Goal: Communication & Community: Answer question/provide support

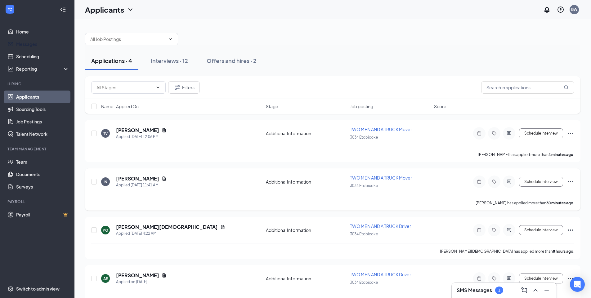
drag, startPoint x: 35, startPoint y: 47, endPoint x: 246, endPoint y: 184, distance: 251.6
click at [35, 47] on link "Messages" at bounding box center [42, 44] width 53 height 12
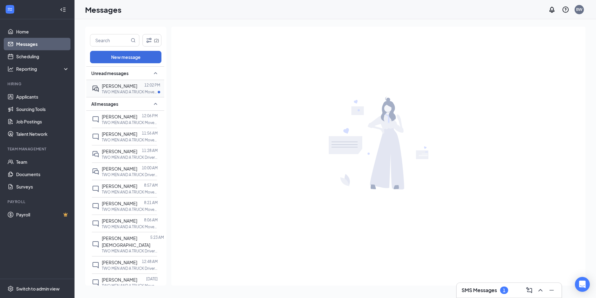
click at [130, 86] on span "[PERSON_NAME]" at bounding box center [119, 86] width 35 height 6
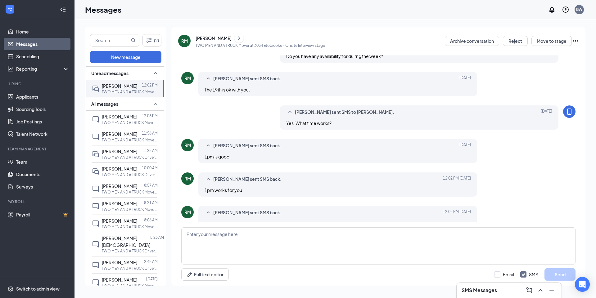
scroll to position [184, 0]
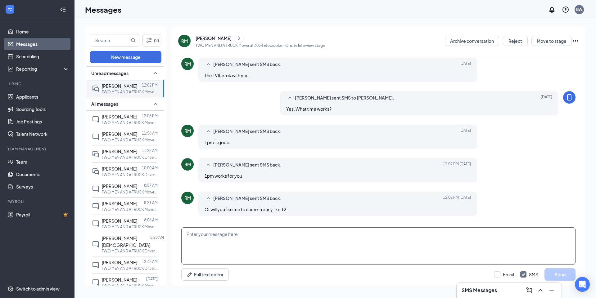
click at [253, 244] on textarea at bounding box center [378, 246] width 394 height 37
type textarea "Hello [PERSON_NAME]. Can you come for 10 am [DATE][DATE]?"
click at [554, 278] on button "Send" at bounding box center [560, 275] width 31 height 12
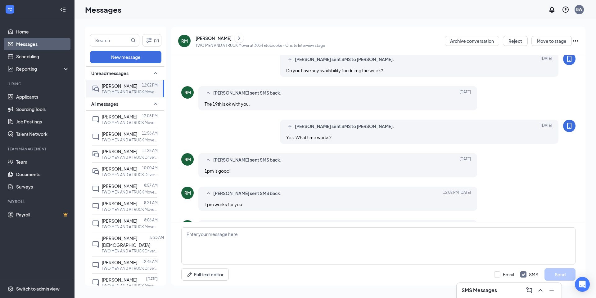
scroll to position [218, 0]
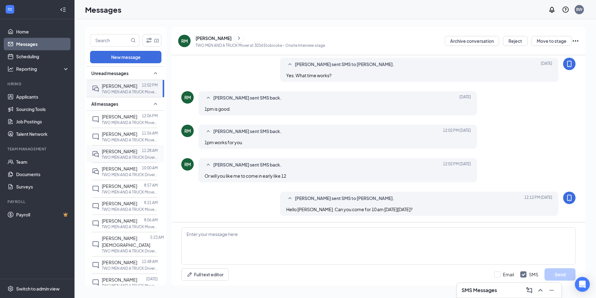
click at [126, 160] on p "TWO MEN AND A TRUCK Driver at 3034 Etobicoke" at bounding box center [130, 157] width 56 height 5
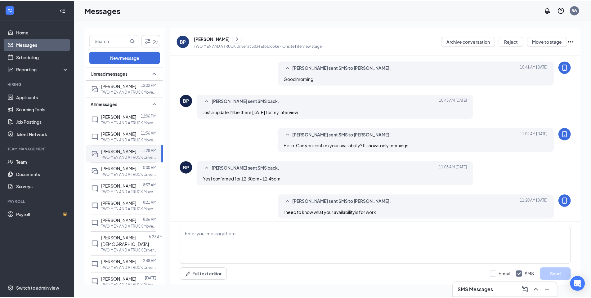
scroll to position [178, 0]
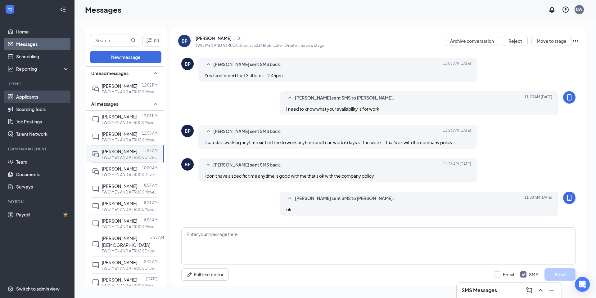
click at [25, 97] on link "Applicants" at bounding box center [42, 97] width 53 height 12
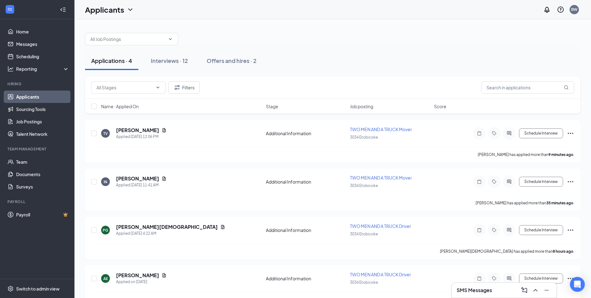
click at [497, 291] on div "SMS Messages" at bounding box center [504, 291] width 95 height 10
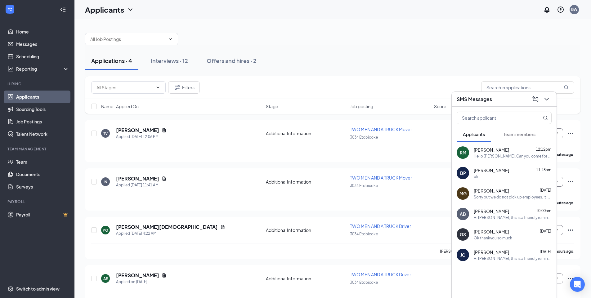
click at [501, 199] on div "Sorry but we do not pick up employees. It is your responsibility to find your o…" at bounding box center [513, 197] width 78 height 5
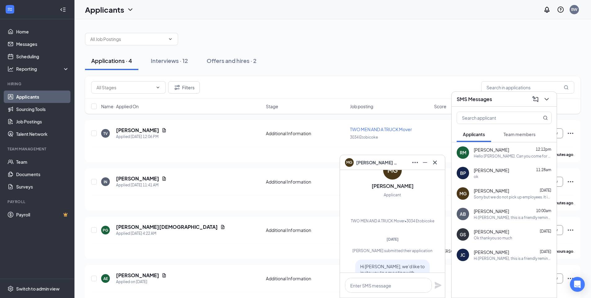
scroll to position [-145, 0]
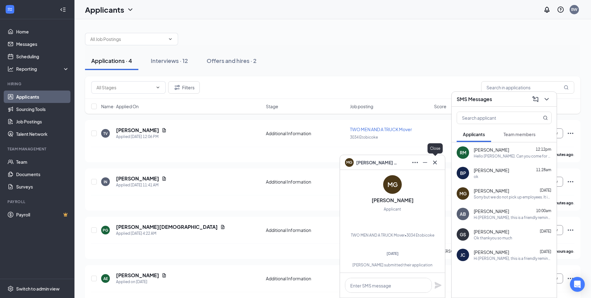
click at [438, 163] on icon "Cross" at bounding box center [435, 162] width 7 height 7
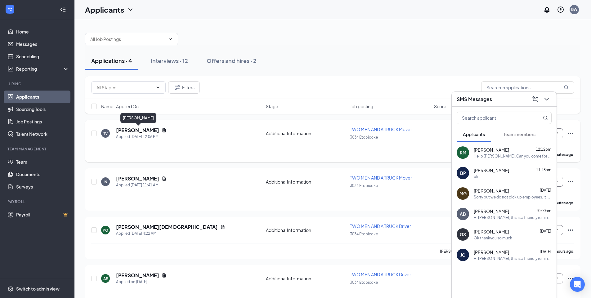
click at [139, 130] on h5 "[PERSON_NAME]" at bounding box center [137, 130] width 43 height 7
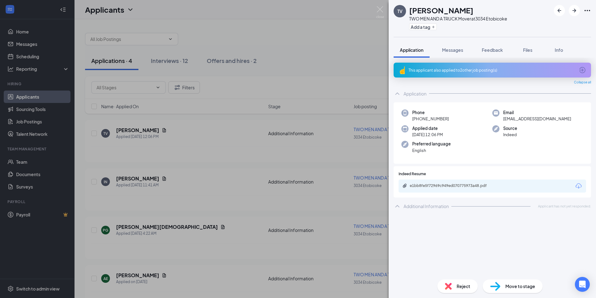
click at [454, 287] on div "Reject" at bounding box center [457, 287] width 40 height 14
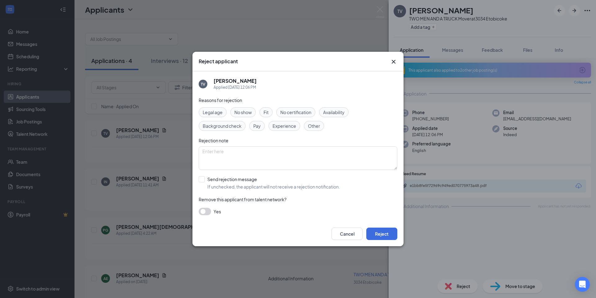
click at [391, 61] on icon "Cross" at bounding box center [393, 61] width 7 height 7
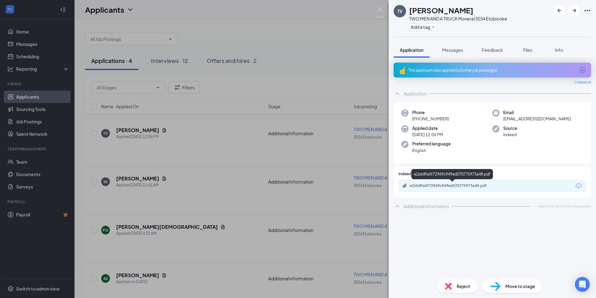
click at [441, 183] on div "e1bb8fe5f72969c949ed070775973a48.pdf" at bounding box center [453, 185] width 87 height 5
click at [456, 288] on div "Reject" at bounding box center [457, 287] width 40 height 14
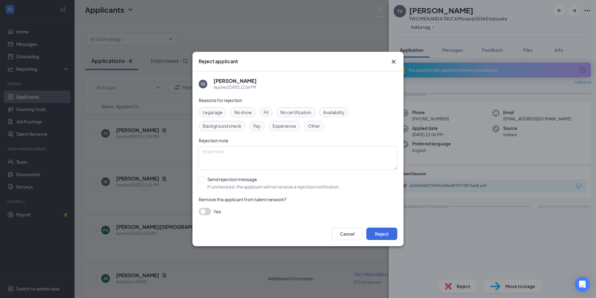
click at [318, 127] on span "Other" at bounding box center [314, 126] width 12 height 7
click at [376, 234] on button "Reject" at bounding box center [381, 234] width 31 height 12
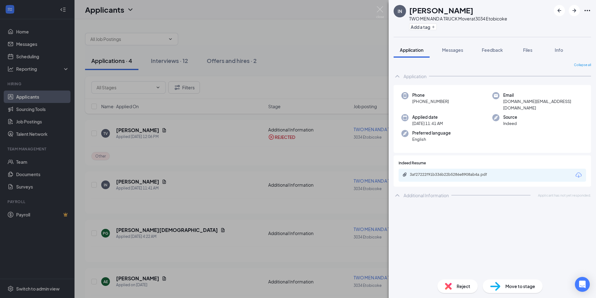
click at [397, 194] on icon "ChevronUp" at bounding box center [397, 195] width 4 height 2
click at [397, 194] on icon "ChevronDown" at bounding box center [397, 195] width 4 height 2
click at [436, 172] on div "3af27222f91b336b22b5286e8908ab4a.pdf" at bounding box center [453, 174] width 87 height 5
click at [452, 285] on div "Reject" at bounding box center [457, 287] width 40 height 14
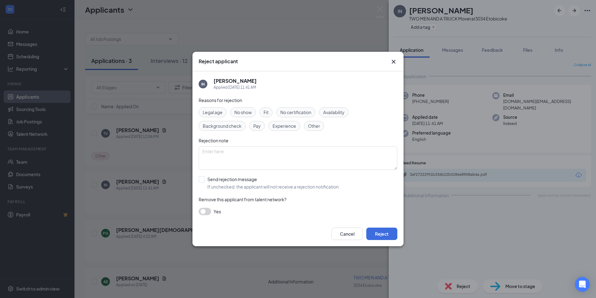
click at [285, 124] on span "Experience" at bounding box center [285, 126] width 24 height 7
click at [389, 232] on button "Reject" at bounding box center [381, 234] width 31 height 12
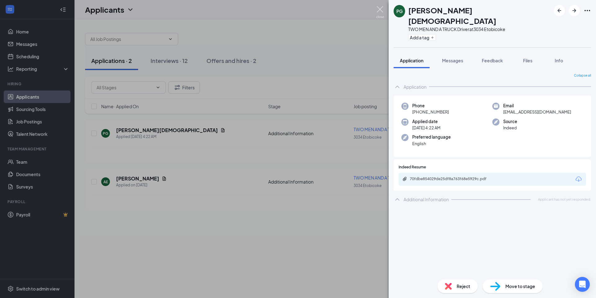
click at [380, 9] on img at bounding box center [380, 12] width 8 height 12
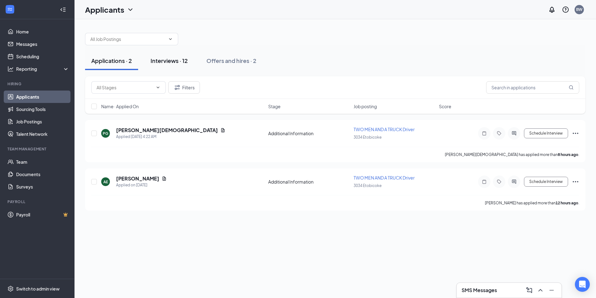
click at [156, 60] on div "Interviews · 12" at bounding box center [169, 61] width 37 height 8
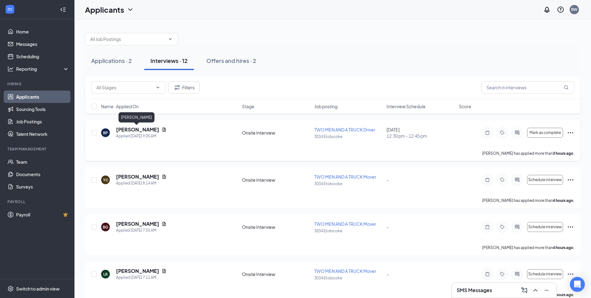
click at [141, 130] on h5 "[PERSON_NAME]" at bounding box center [137, 129] width 43 height 7
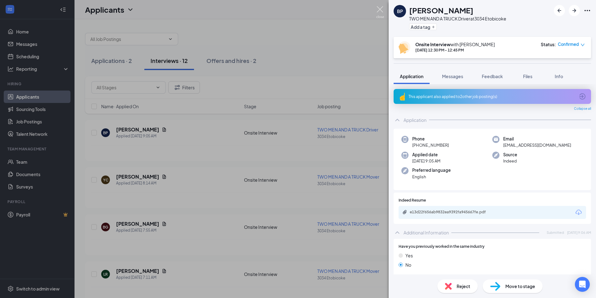
click at [382, 11] on img at bounding box center [380, 12] width 8 height 12
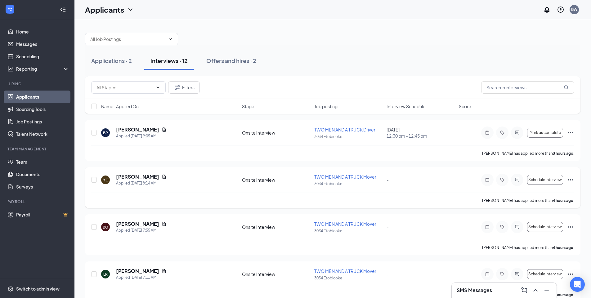
click at [133, 175] on h5 "[PERSON_NAME]" at bounding box center [137, 177] width 43 height 7
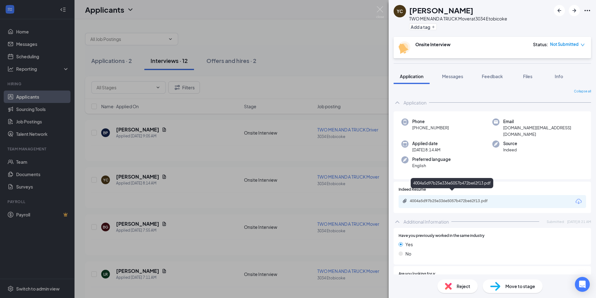
click at [457, 199] on div "4004a5d97b25e336e5057b472be62f13.pdf" at bounding box center [453, 201] width 87 height 5
click at [461, 287] on span "Reject" at bounding box center [464, 286] width 14 height 7
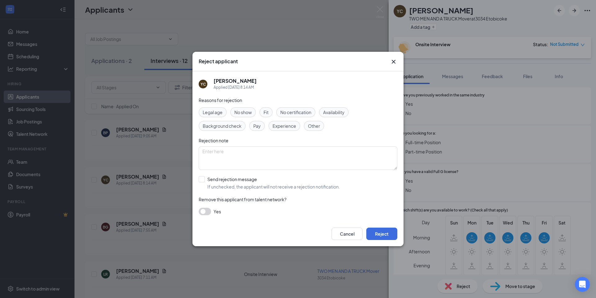
click at [281, 128] on span "Experience" at bounding box center [285, 126] width 24 height 7
click at [373, 234] on button "Reject" at bounding box center [381, 234] width 31 height 12
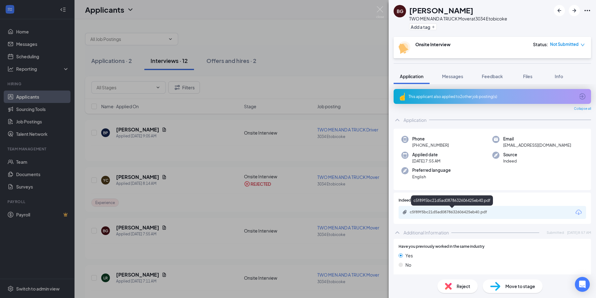
click at [440, 211] on div "c5f89f5bc21d5ad0878632606425eb40.pdf" at bounding box center [453, 212] width 87 height 5
click at [381, 11] on img at bounding box center [380, 12] width 8 height 12
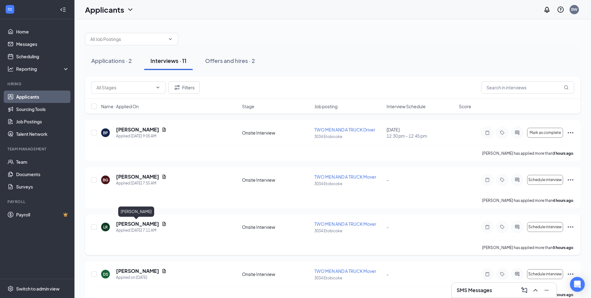
click at [143, 224] on h5 "[PERSON_NAME]" at bounding box center [137, 224] width 43 height 7
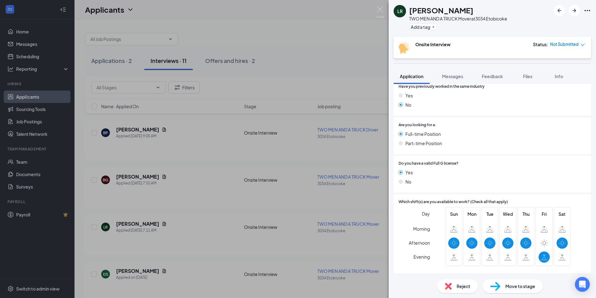
scroll to position [161, 0]
click at [466, 288] on span "Reject" at bounding box center [464, 286] width 14 height 7
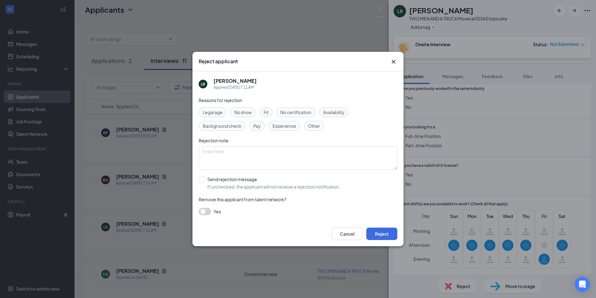
click at [329, 113] on span "Availability" at bounding box center [333, 112] width 21 height 7
click at [384, 231] on button "Reject" at bounding box center [381, 234] width 31 height 12
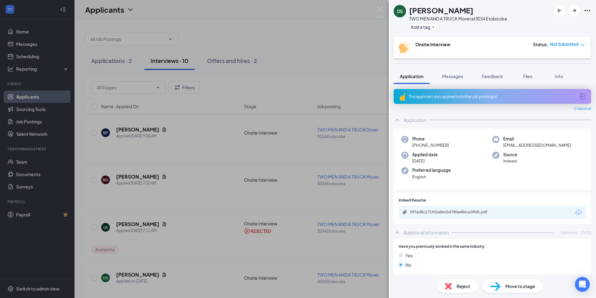
click at [460, 285] on span "Reject" at bounding box center [464, 286] width 14 height 7
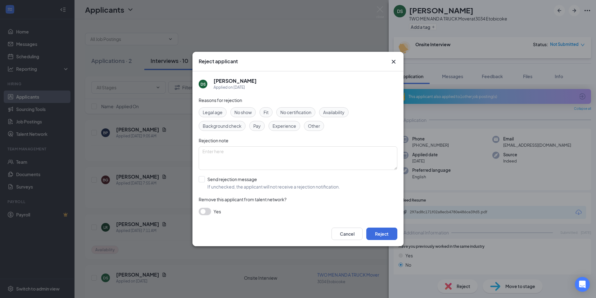
click at [286, 124] on span "Experience" at bounding box center [285, 126] width 24 height 7
click at [380, 233] on button "Reject" at bounding box center [381, 234] width 31 height 12
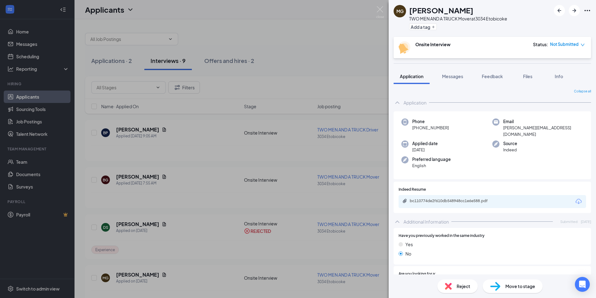
click at [470, 289] on span "Reject" at bounding box center [464, 286] width 14 height 7
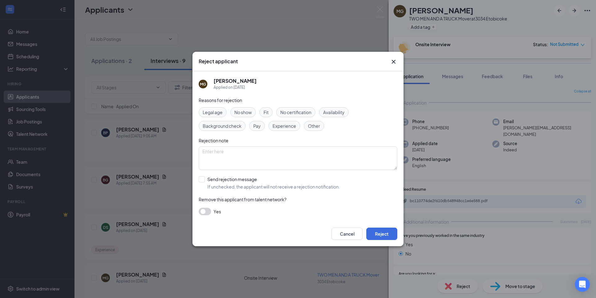
click at [287, 131] on div "Experience" at bounding box center [285, 126] width 32 height 10
click at [378, 232] on button "Reject" at bounding box center [381, 234] width 31 height 12
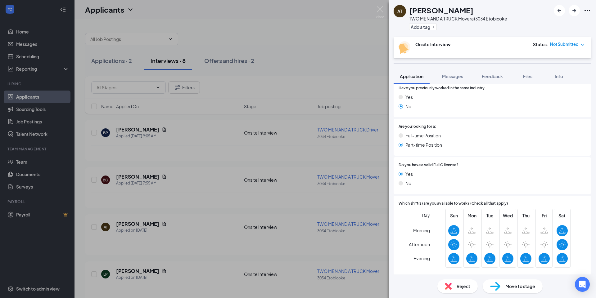
scroll to position [161, 0]
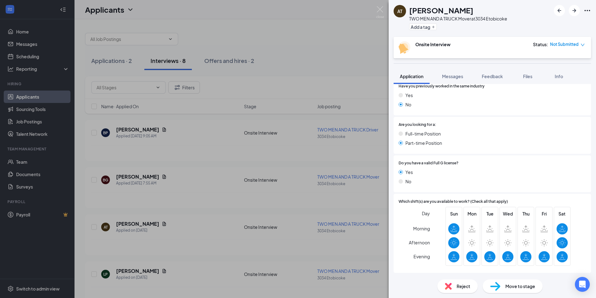
click at [460, 287] on span "Reject" at bounding box center [464, 286] width 14 height 7
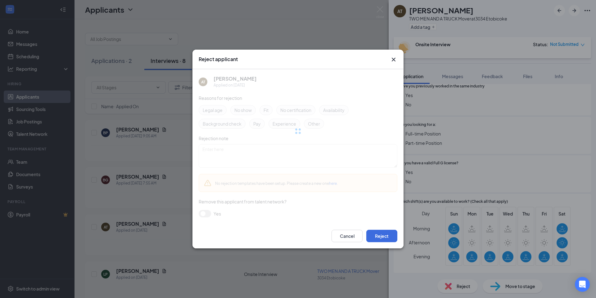
scroll to position [158, 0]
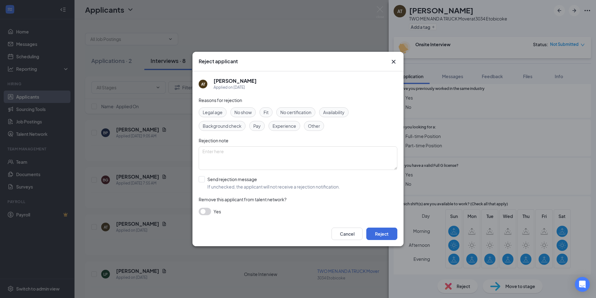
click at [340, 113] on span "Availability" at bounding box center [333, 112] width 21 height 7
click at [373, 233] on button "Reject" at bounding box center [381, 234] width 31 height 12
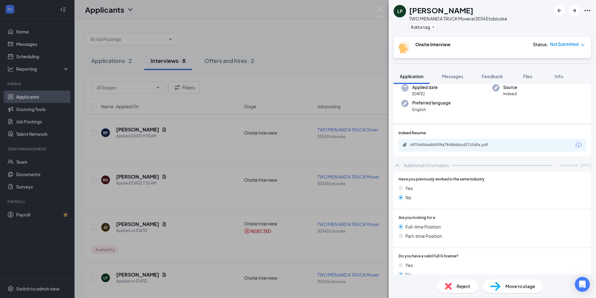
scroll to position [81, 0]
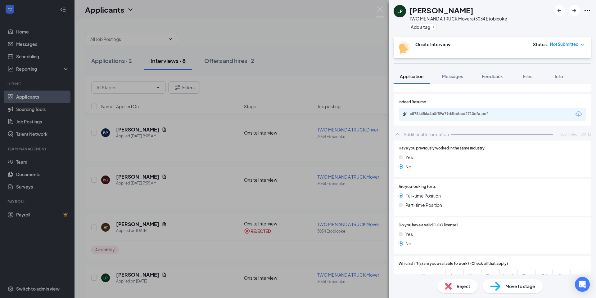
click at [461, 287] on span "Reject" at bounding box center [464, 286] width 14 height 7
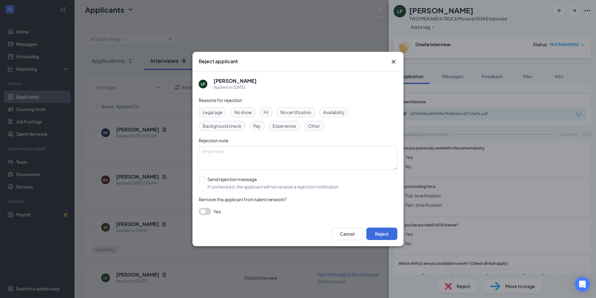
click at [287, 127] on span "Experience" at bounding box center [285, 126] width 24 height 7
click at [378, 234] on button "Reject" at bounding box center [381, 234] width 31 height 12
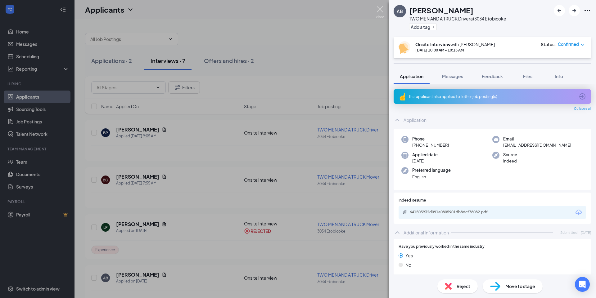
click at [379, 9] on img at bounding box center [380, 12] width 8 height 12
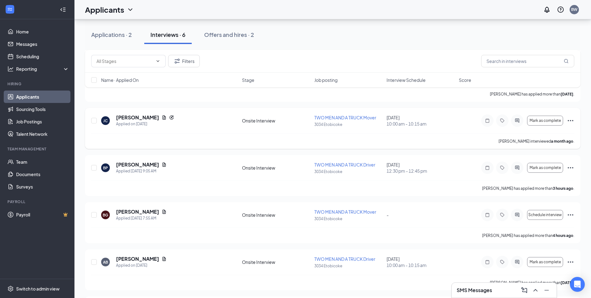
scroll to position [253, 0]
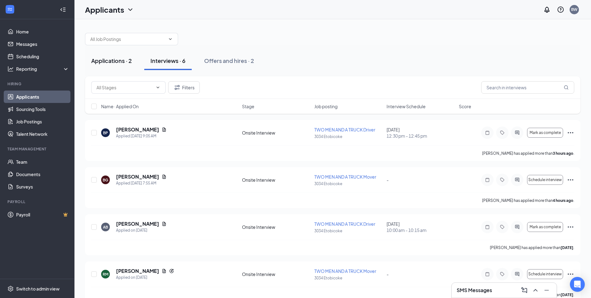
click at [116, 60] on div "Applications · 2" at bounding box center [111, 61] width 41 height 8
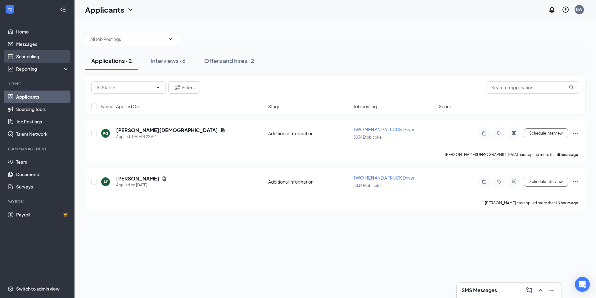
click at [27, 55] on link "Scheduling" at bounding box center [42, 56] width 53 height 12
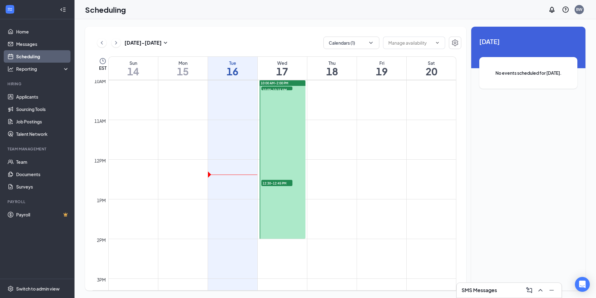
scroll to position [398, 0]
click at [283, 182] on span "12:30-12:45 PM" at bounding box center [276, 182] width 31 height 6
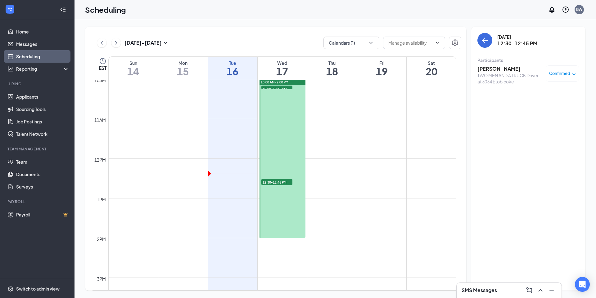
click at [281, 87] on span "10:00-10:15 AM" at bounding box center [276, 89] width 31 height 6
click at [274, 184] on span "12:30-12:45 PM" at bounding box center [276, 182] width 31 height 6
click at [496, 70] on h3 "[PERSON_NAME]" at bounding box center [509, 69] width 65 height 7
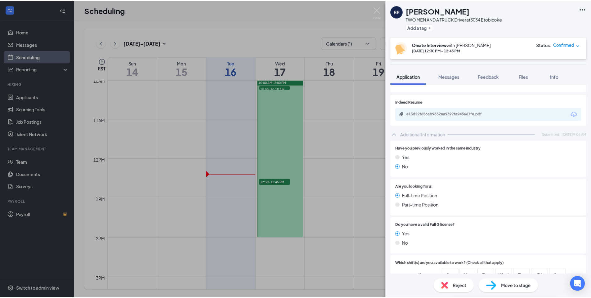
scroll to position [67, 0]
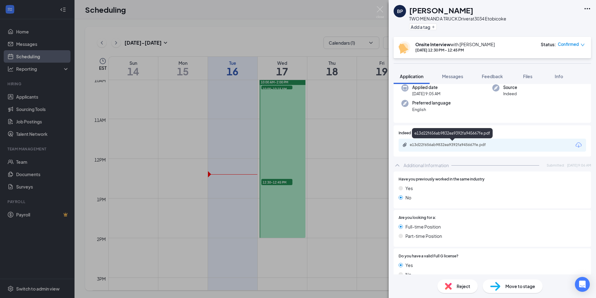
click at [461, 147] on div "e13d22f656ab9832ea9392fa945667fe.pdf" at bounding box center [452, 146] width 101 height 6
click at [377, 8] on img at bounding box center [380, 12] width 8 height 12
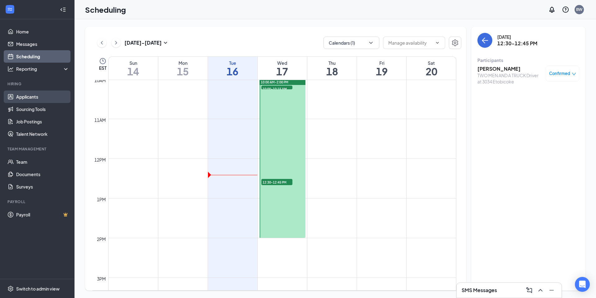
click at [18, 99] on link "Applicants" at bounding box center [42, 97] width 53 height 12
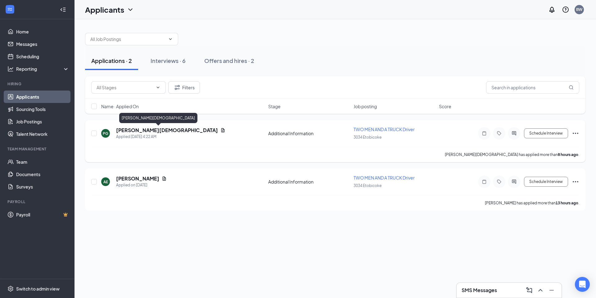
click at [137, 131] on h5 "[PERSON_NAME][DEMOGRAPHIC_DATA]" at bounding box center [167, 130] width 102 height 7
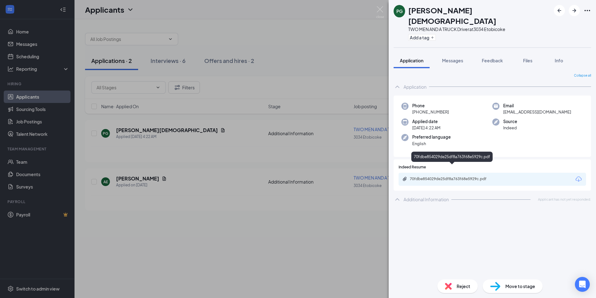
click at [451, 177] on div "70fdbe854029de25df8a763f68e5929c.pdf" at bounding box center [453, 179] width 87 height 5
click at [455, 288] on div "Reject" at bounding box center [457, 287] width 40 height 14
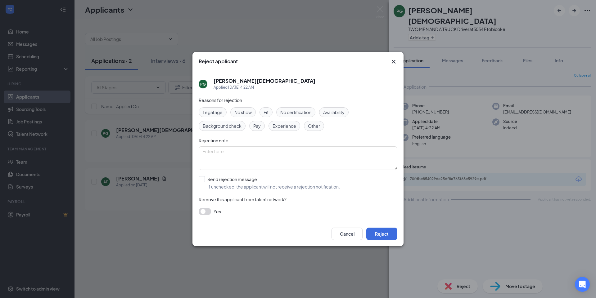
click at [284, 127] on span "Experience" at bounding box center [285, 126] width 24 height 7
click at [377, 233] on button "Reject" at bounding box center [381, 234] width 31 height 12
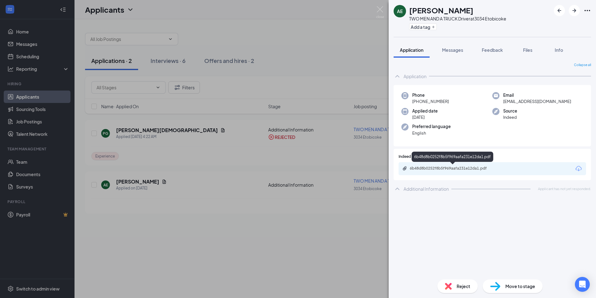
click at [442, 169] on div "6b48d8b0252f8b5f969aafa231e12da1.pdf" at bounding box center [453, 168] width 87 height 5
click at [463, 286] on span "Reject" at bounding box center [464, 286] width 14 height 7
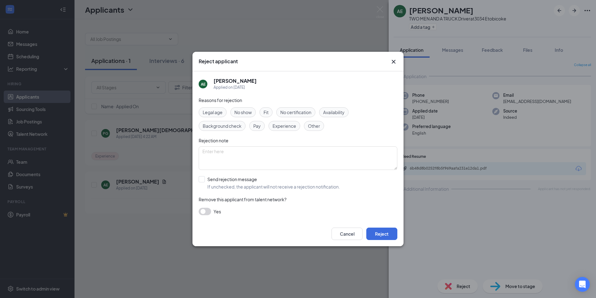
click at [317, 127] on span "Other" at bounding box center [314, 126] width 12 height 7
click at [379, 235] on button "Reject" at bounding box center [381, 234] width 31 height 12
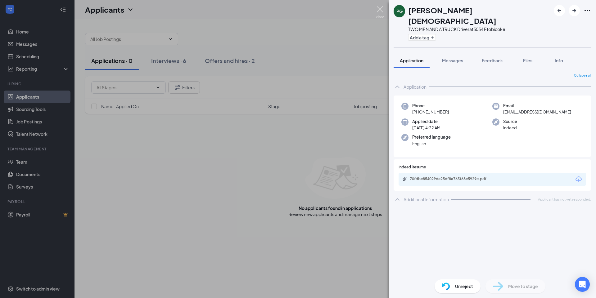
click at [379, 13] on img at bounding box center [380, 12] width 8 height 12
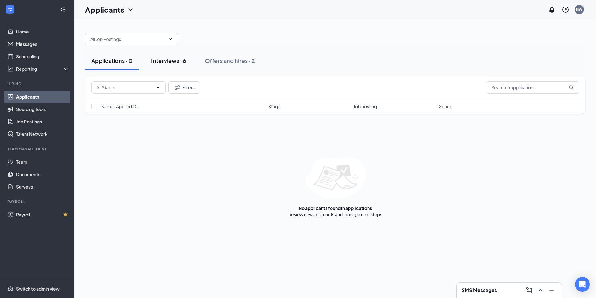
click at [182, 68] on button "Interviews · 6" at bounding box center [169, 61] width 48 height 19
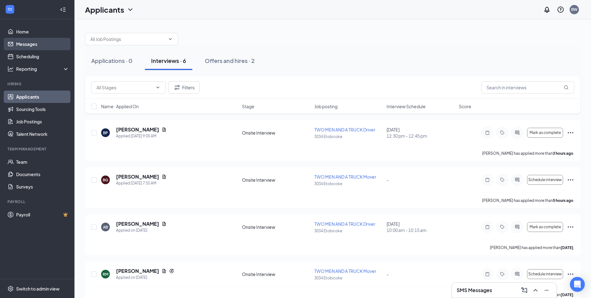
click at [31, 42] on link "Messages" at bounding box center [42, 44] width 53 height 12
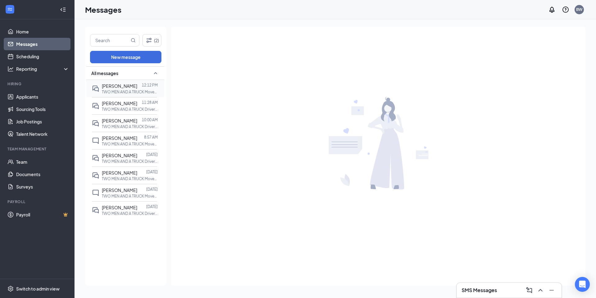
click at [110, 89] on div "[PERSON_NAME]" at bounding box center [119, 86] width 35 height 7
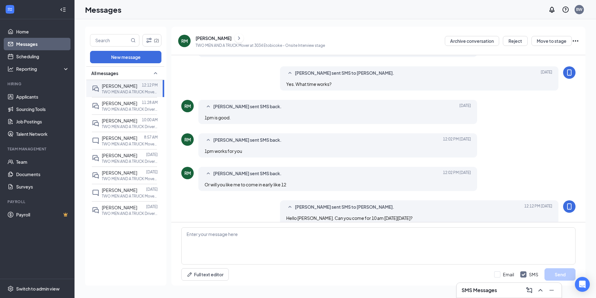
scroll to position [195, 0]
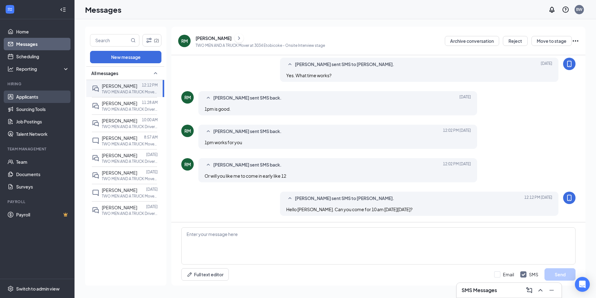
click at [23, 98] on link "Applicants" at bounding box center [42, 97] width 53 height 12
